Goal: Check status

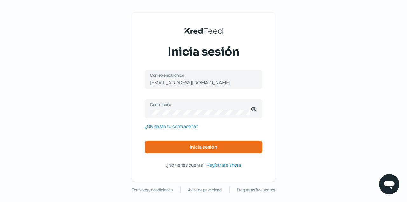
click at [208, 145] on span "Inicia sesión" at bounding box center [203, 147] width 27 height 4
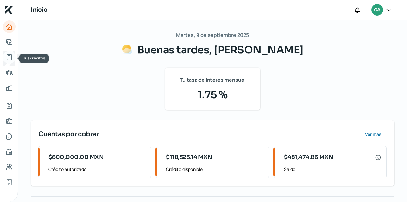
click at [7, 60] on icon "Tus créditos" at bounding box center [9, 57] width 4 height 6
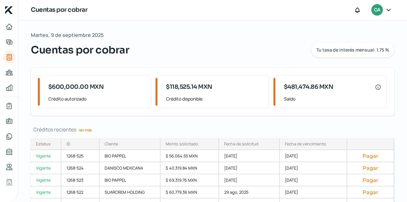
click at [84, 131] on link "Ver más" at bounding box center [85, 130] width 18 height 10
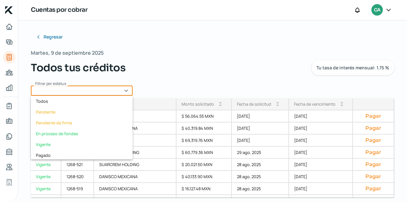
click at [127, 89] on input "text" at bounding box center [82, 91] width 102 height 10
click at [47, 143] on div "Vigente" at bounding box center [82, 144] width 102 height 11
type input "Vigente"
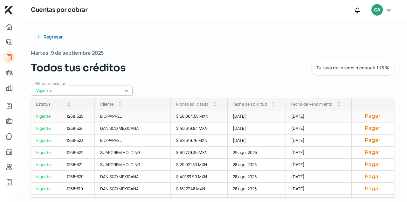
click at [74, 116] on div "1268-525" at bounding box center [78, 116] width 34 height 12
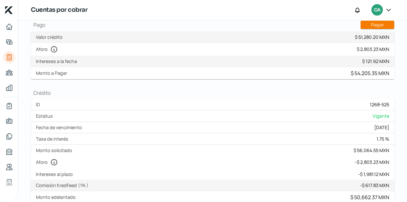
scroll to position [173, 0]
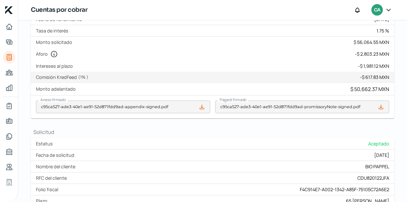
click at [201, 107] on icon at bounding box center [202, 107] width 4 height 4
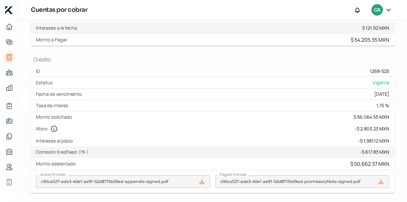
scroll to position [108, 0]
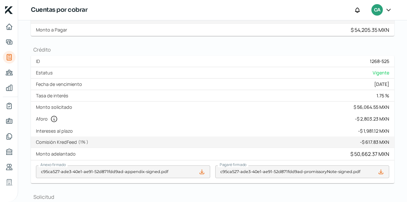
click at [382, 173] on icon at bounding box center [381, 172] width 6 height 6
